Goal: Navigation & Orientation: Find specific page/section

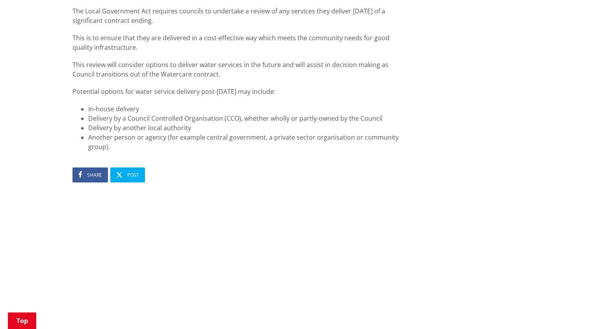
scroll to position [985, 0]
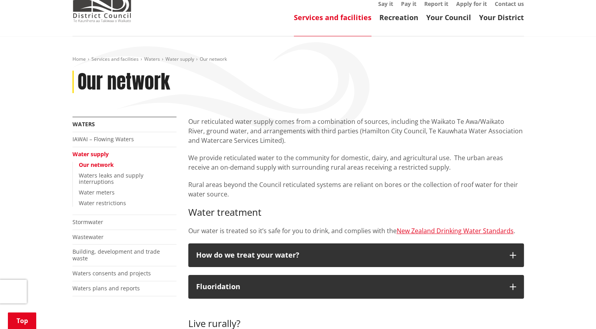
scroll to position [79, 0]
click at [116, 284] on link "Waters plans and reports" at bounding box center [106, 287] width 67 height 7
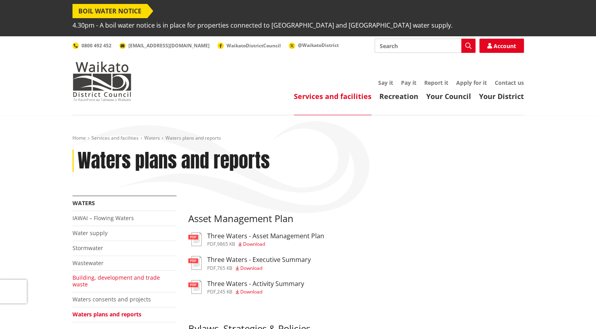
click at [114, 273] on link "Building, development and trade waste" at bounding box center [116, 280] width 87 height 14
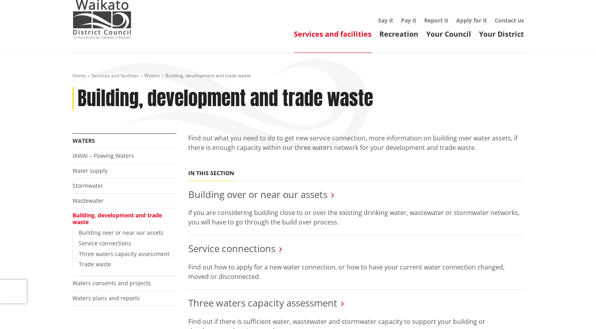
scroll to position [79, 0]
